Goal: Task Accomplishment & Management: Use online tool/utility

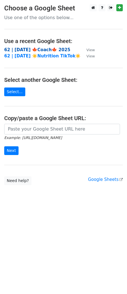
click at [30, 49] on strong "62 | [DATE] 🍁Coach🍁 2025" at bounding box center [37, 49] width 66 height 5
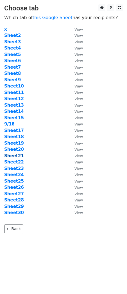
click at [15, 154] on strong "Sheet21" at bounding box center [14, 155] width 20 height 5
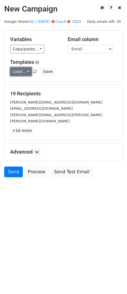
click at [21, 74] on link "Load..." at bounding box center [21, 71] width 22 height 9
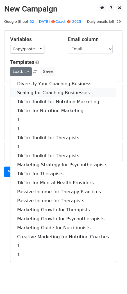
click at [32, 90] on link "Scaling for Coaching Businesses" at bounding box center [62, 92] width 105 height 9
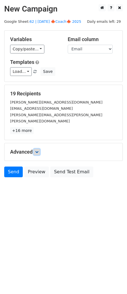
click at [38, 150] on icon at bounding box center [36, 151] width 3 height 3
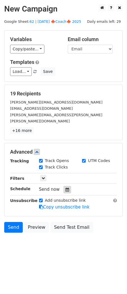
click at [65, 187] on icon at bounding box center [67, 189] width 4 height 4
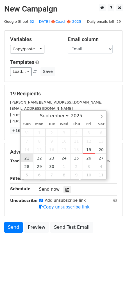
type input "2025-09-21 12:00"
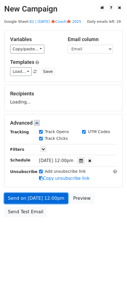
click at [33, 198] on link "Send on Sep 21 at 12:00pm" at bounding box center [36, 198] width 64 height 11
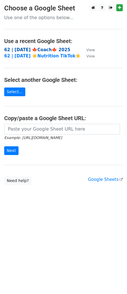
click at [34, 50] on strong "62 | [DATE] 🍁Coach🍁 2025" at bounding box center [37, 49] width 66 height 5
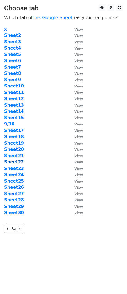
click at [17, 160] on strong "Sheet22" at bounding box center [14, 161] width 20 height 5
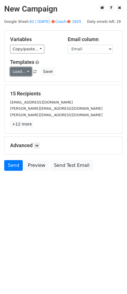
click at [24, 72] on link "Load..." at bounding box center [21, 71] width 22 height 9
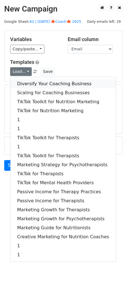
click at [31, 84] on link "Diversify Your Coaching Business" at bounding box center [62, 83] width 105 height 9
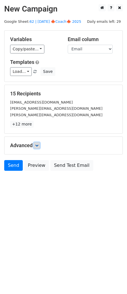
click at [37, 142] on link at bounding box center [37, 145] width 6 height 6
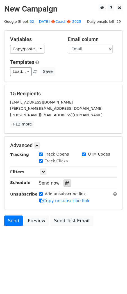
click at [65, 183] on icon at bounding box center [67, 183] width 4 height 4
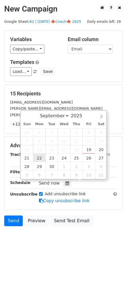
type input "2025-09-22 12:00"
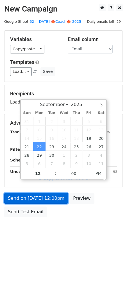
click at [36, 200] on link "Send on Sep 22 at 12:00pm" at bounding box center [36, 198] width 64 height 11
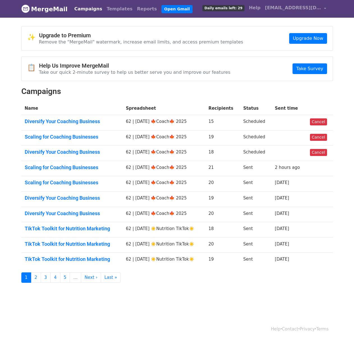
click at [81, 116] on td "Diversify Your Coaching Business" at bounding box center [71, 122] width 101 height 15
click at [81, 120] on link "Diversify Your Coaching Business" at bounding box center [72, 122] width 95 height 6
